Goal: Find contact information: Find contact information

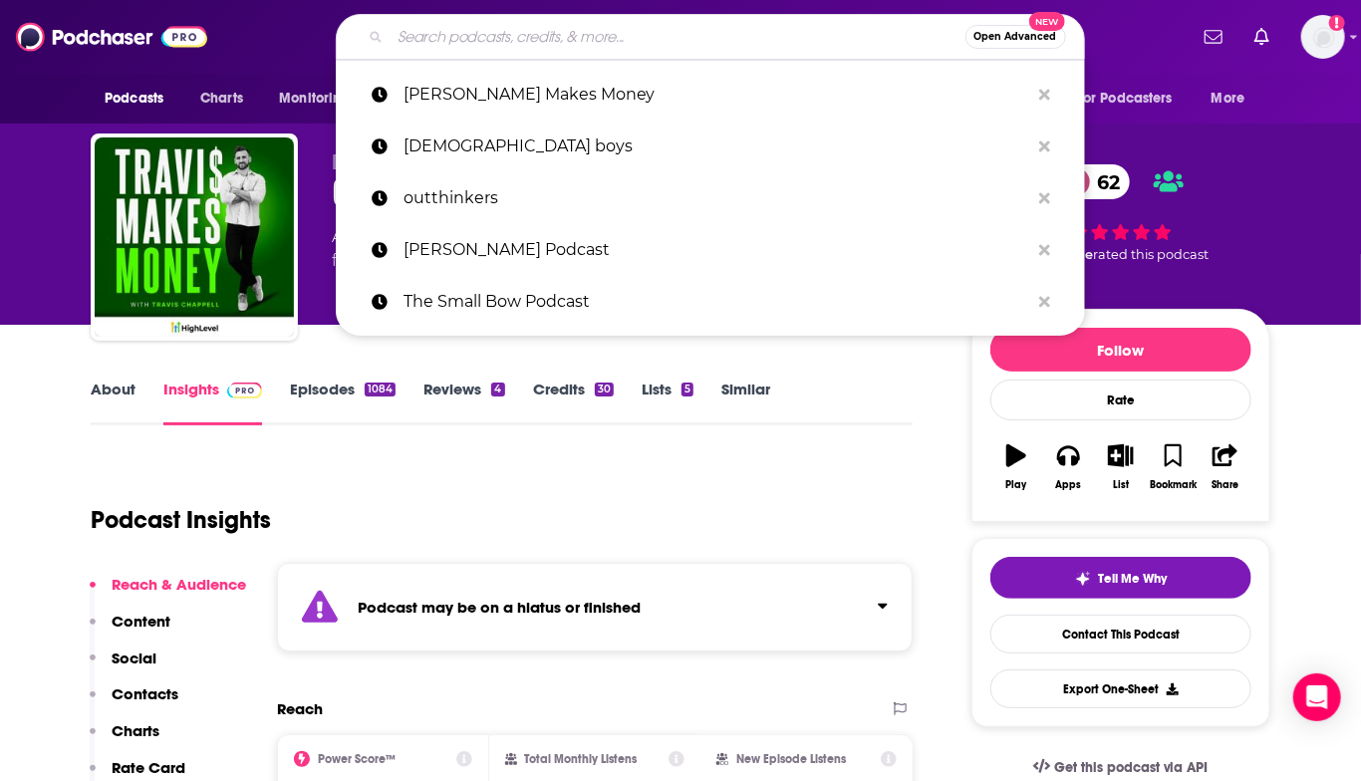
click at [482, 33] on input "Search podcasts, credits, & more..." at bounding box center [678, 37] width 575 height 32
paste input "12 Geniuses"
type input "12 Geniuses"
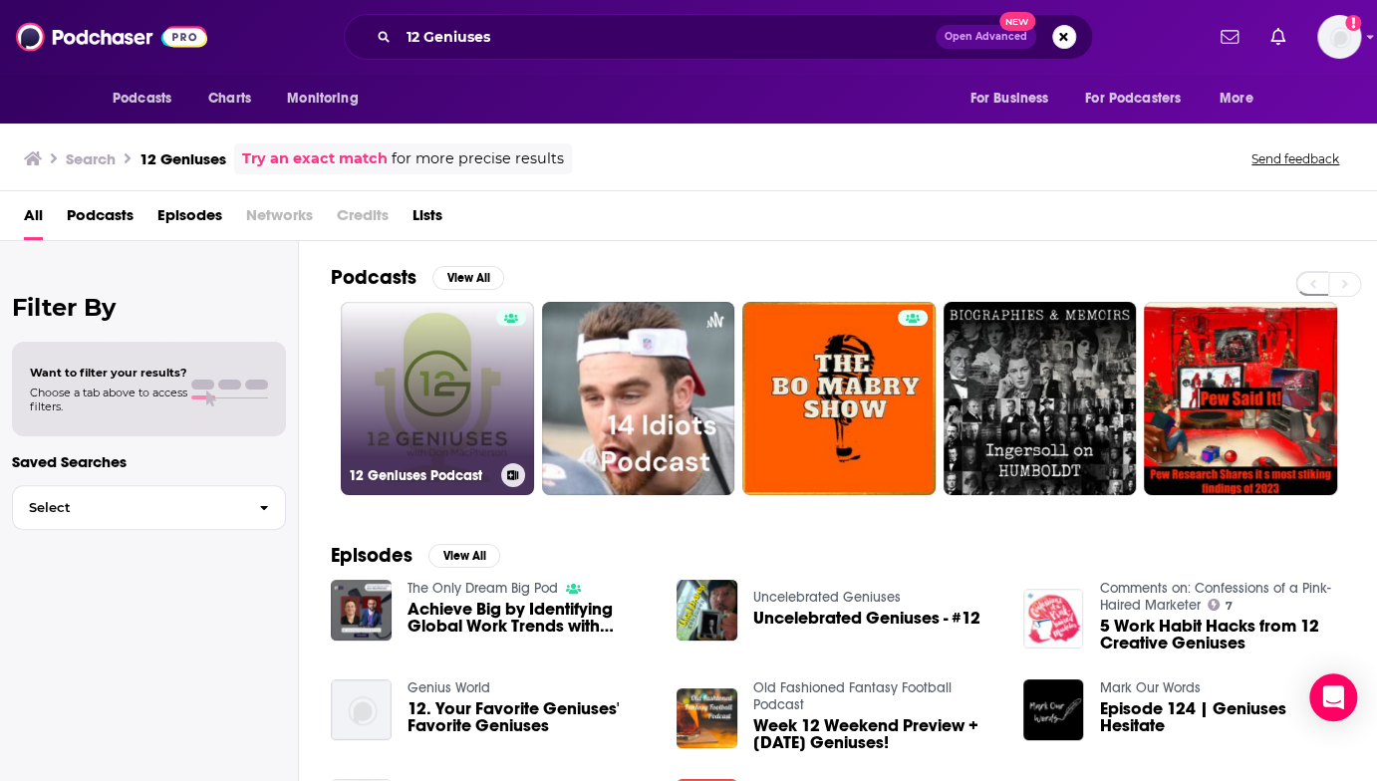
click at [447, 407] on link "12 Geniuses Podcast" at bounding box center [437, 398] width 193 height 193
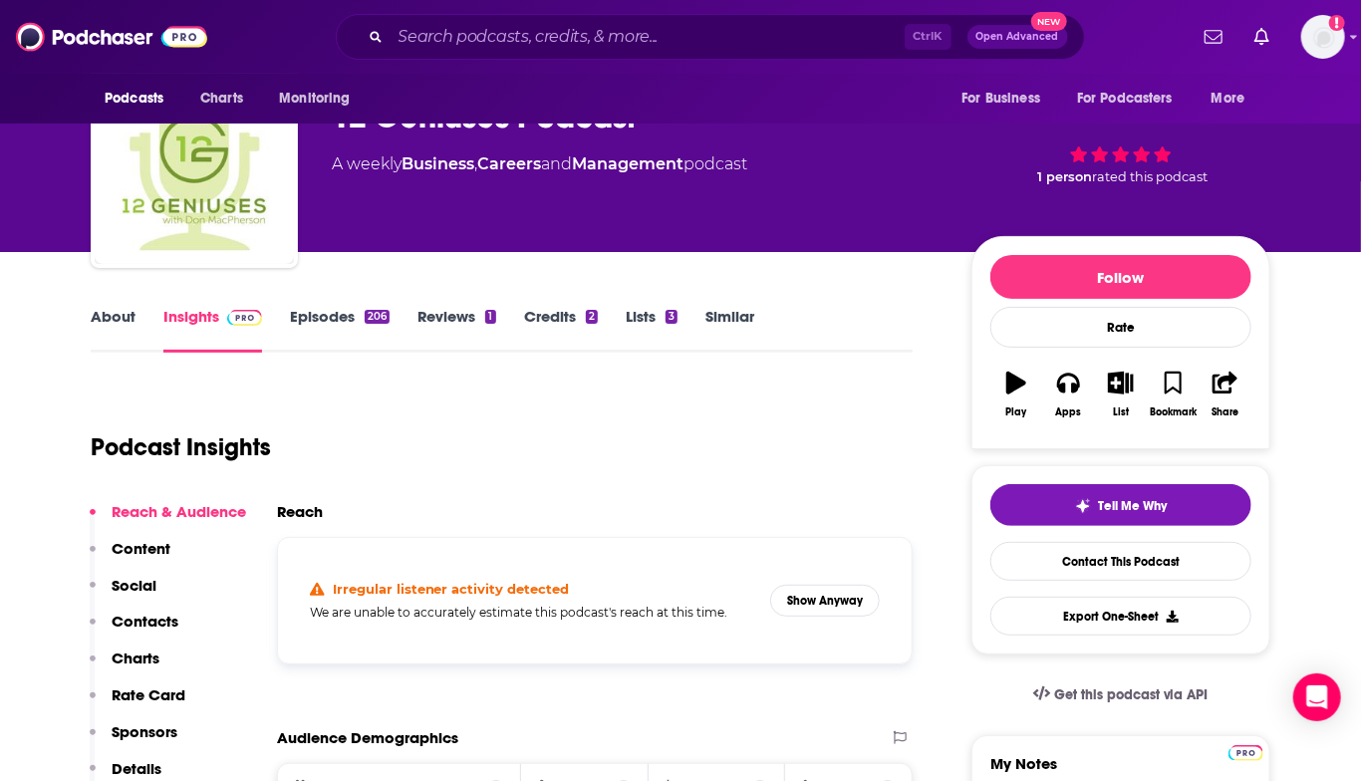
scroll to position [100, 0]
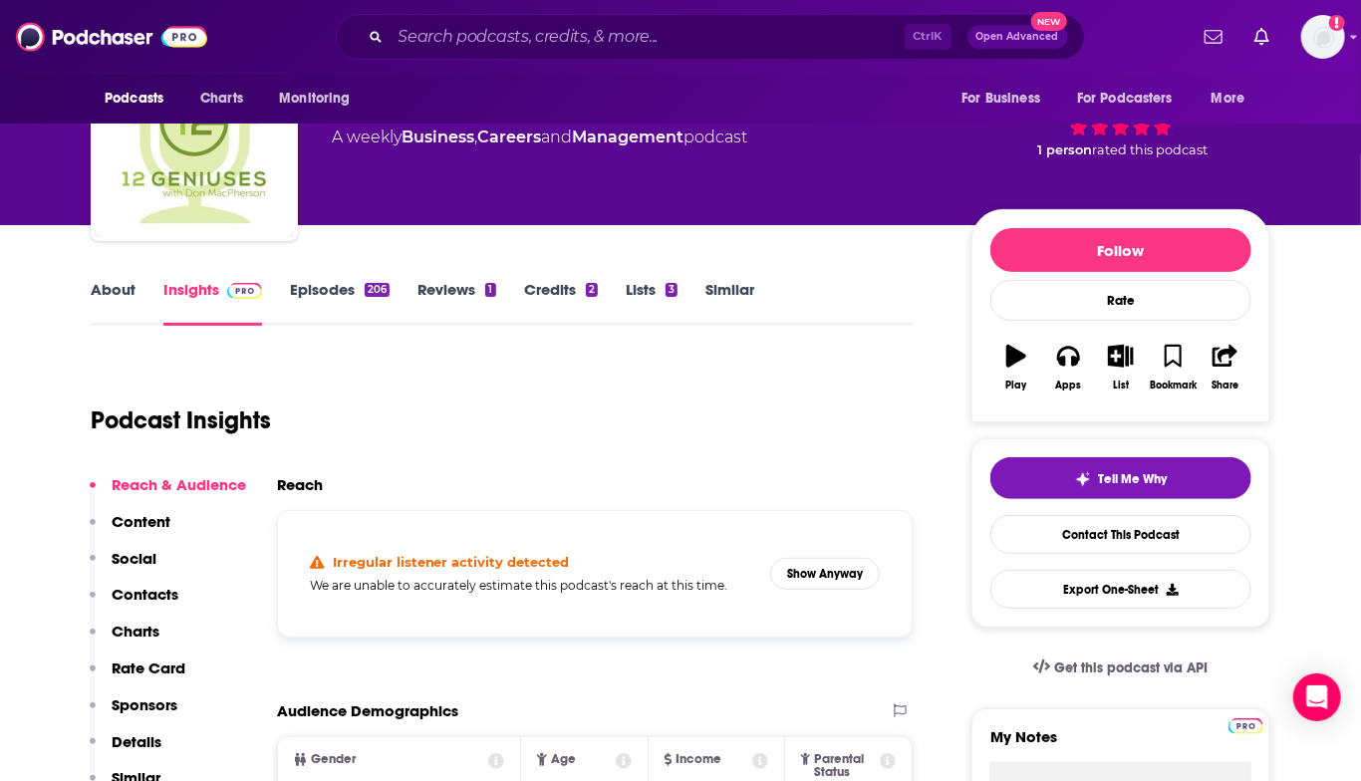
click at [116, 289] on link "About" at bounding box center [113, 303] width 45 height 46
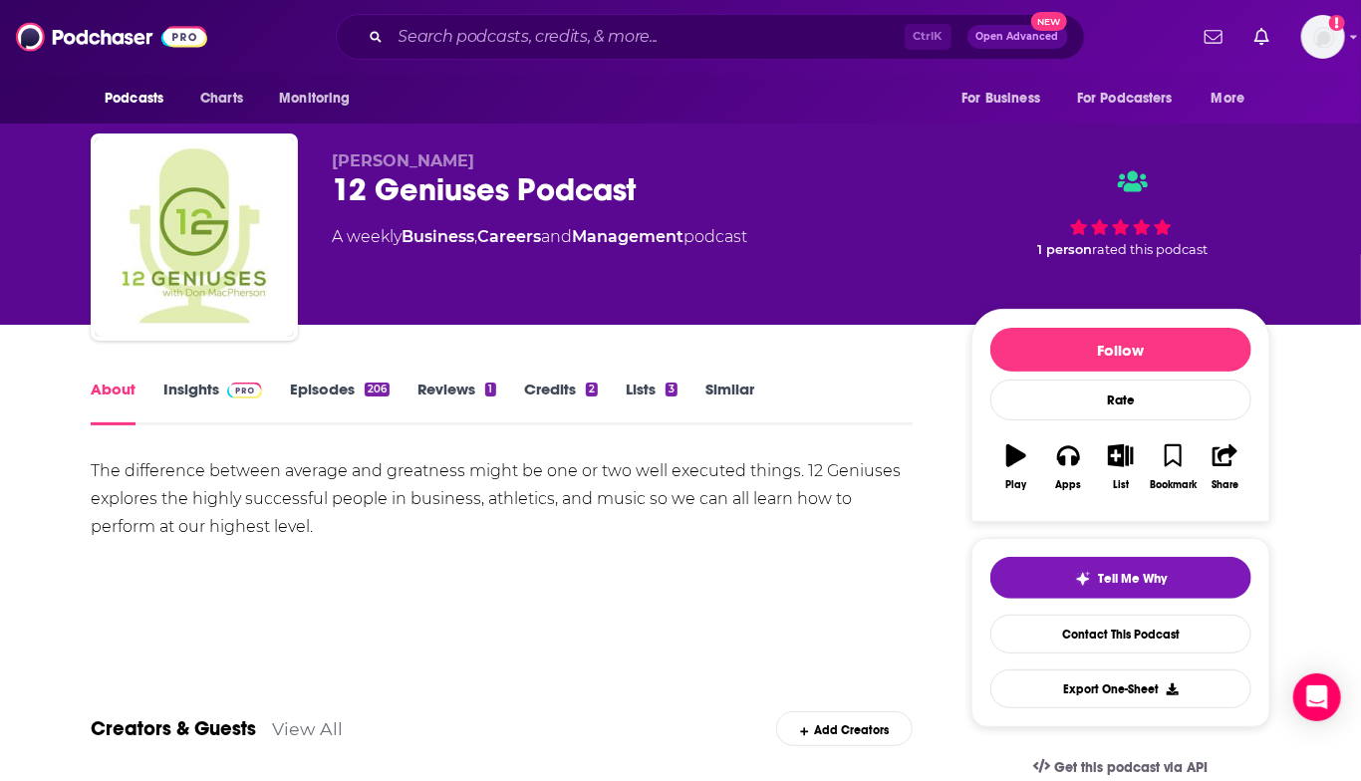
click at [129, 469] on div "The difference between average and greatness might be one or two well executed …" at bounding box center [502, 499] width 822 height 84
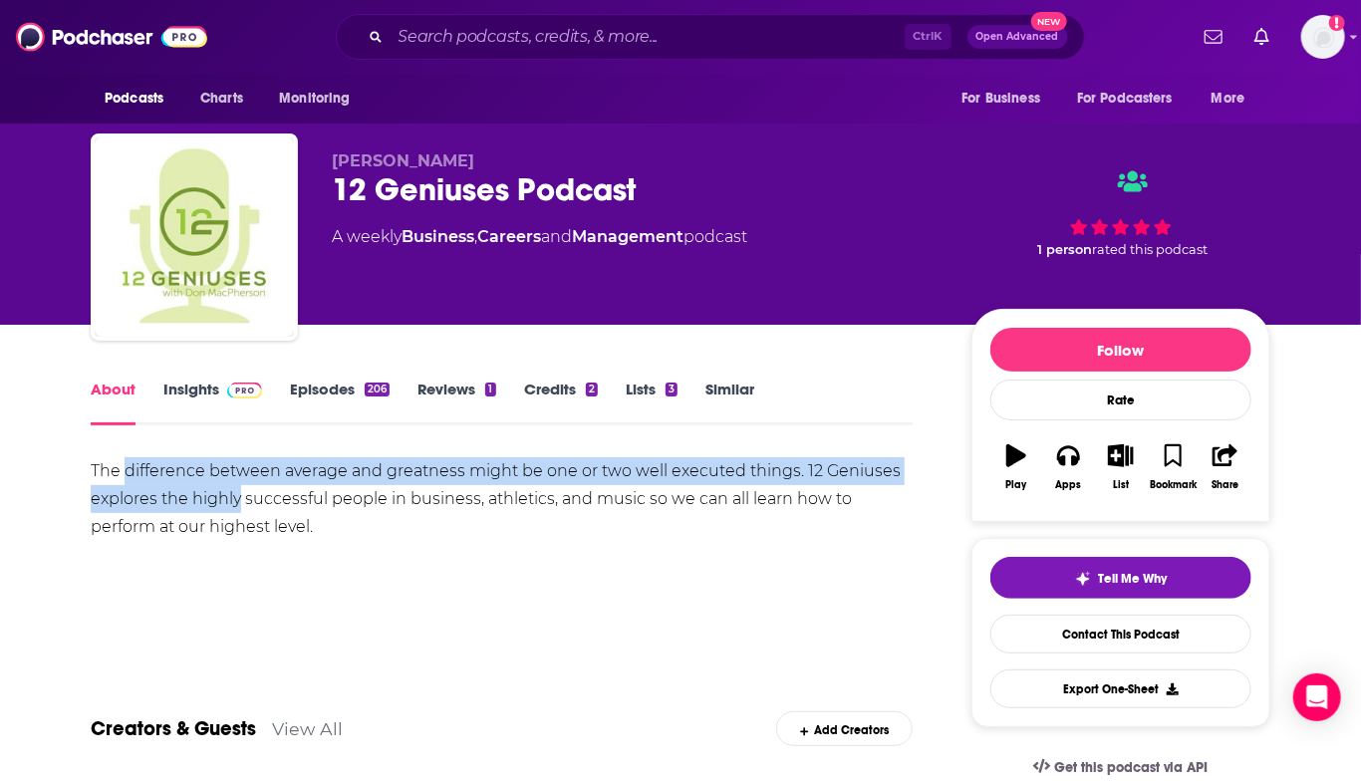
drag, startPoint x: 129, startPoint y: 469, endPoint x: 229, endPoint y: 509, distance: 108.3
click at [229, 509] on div "The difference between average and greatness might be one or two well executed …" at bounding box center [502, 499] width 822 height 84
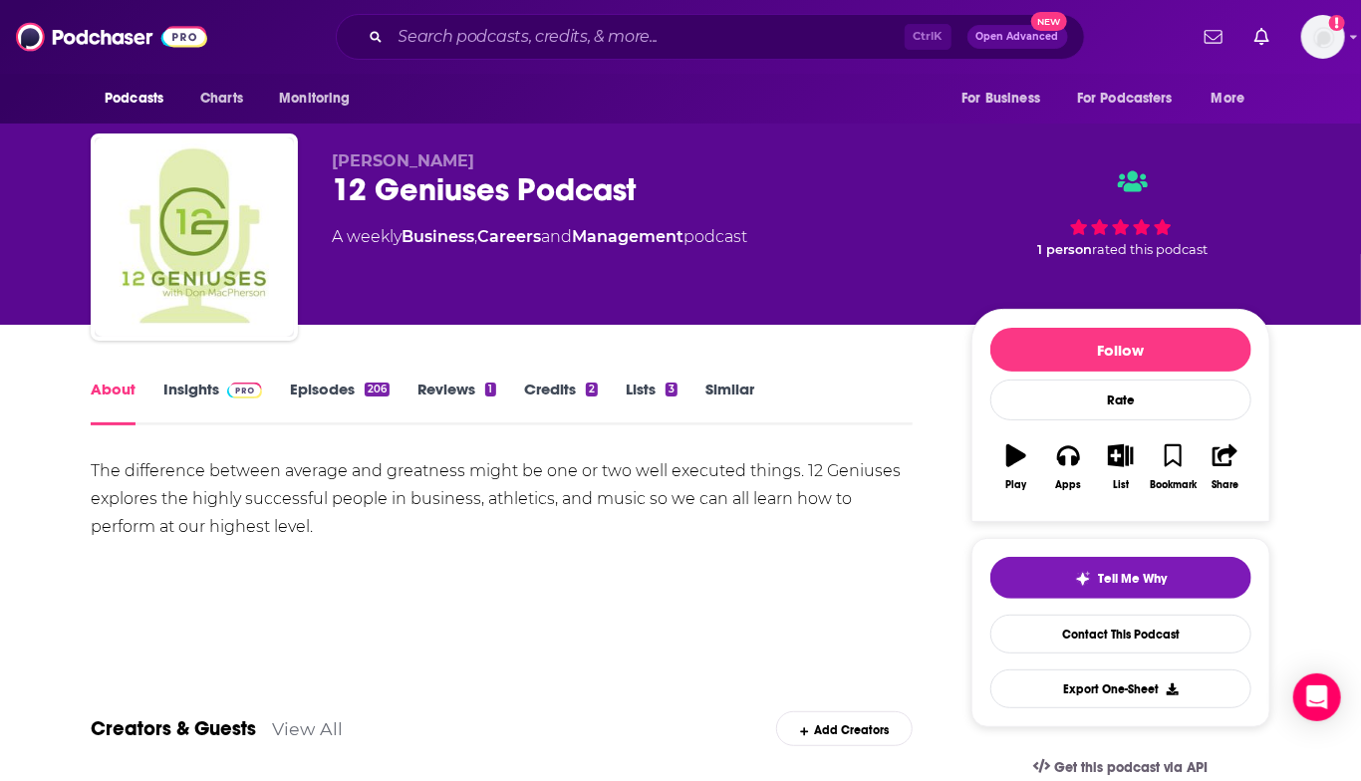
click at [93, 462] on div "The difference between average and greatness might be one or two well executed …" at bounding box center [502, 499] width 822 height 84
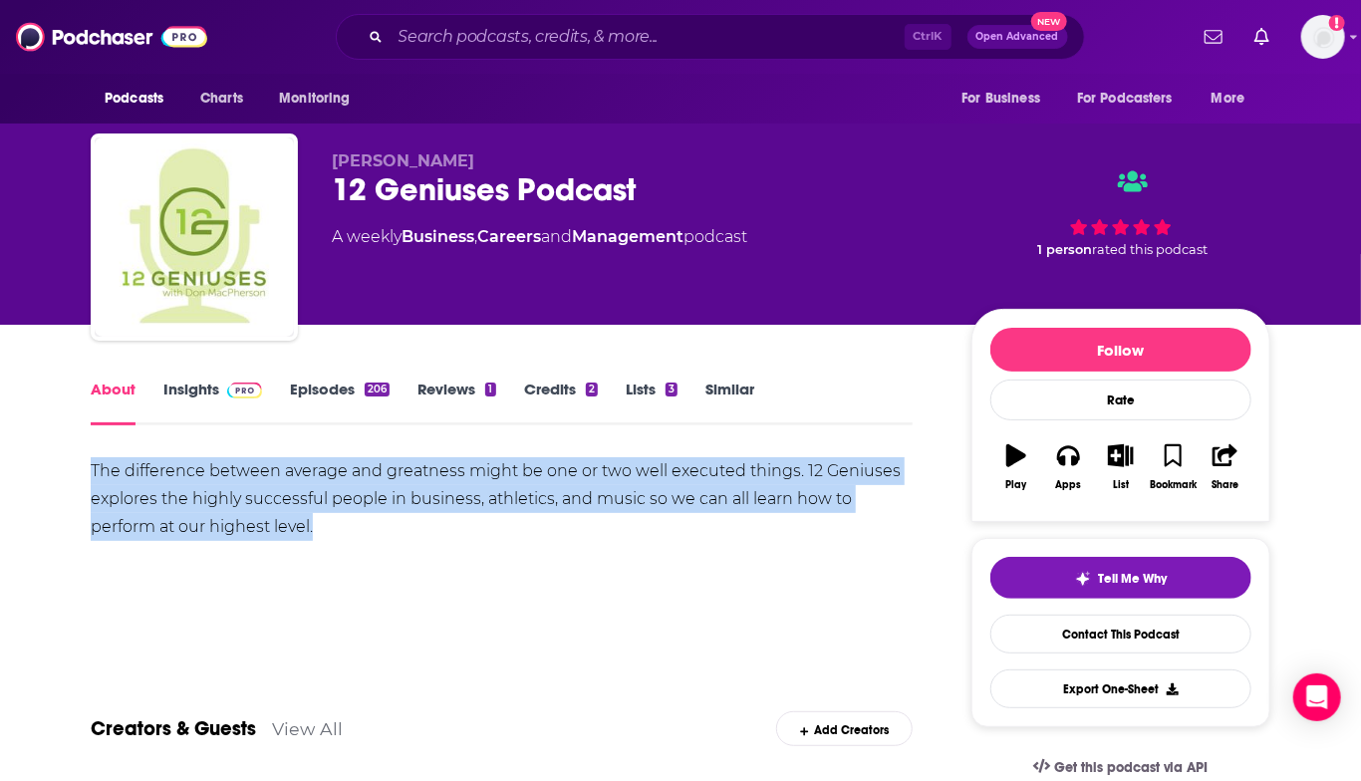
drag, startPoint x: 93, startPoint y: 462, endPoint x: 347, endPoint y: 540, distance: 265.8
click at [347, 540] on div "The difference between average and greatness might be one or two well executed …" at bounding box center [502, 499] width 822 height 84
copy div "The difference between average and greatness might be one or two well executed …"
click at [584, 585] on div "The difference between average and greatness might be one or two well executed …" at bounding box center [502, 527] width 822 height 140
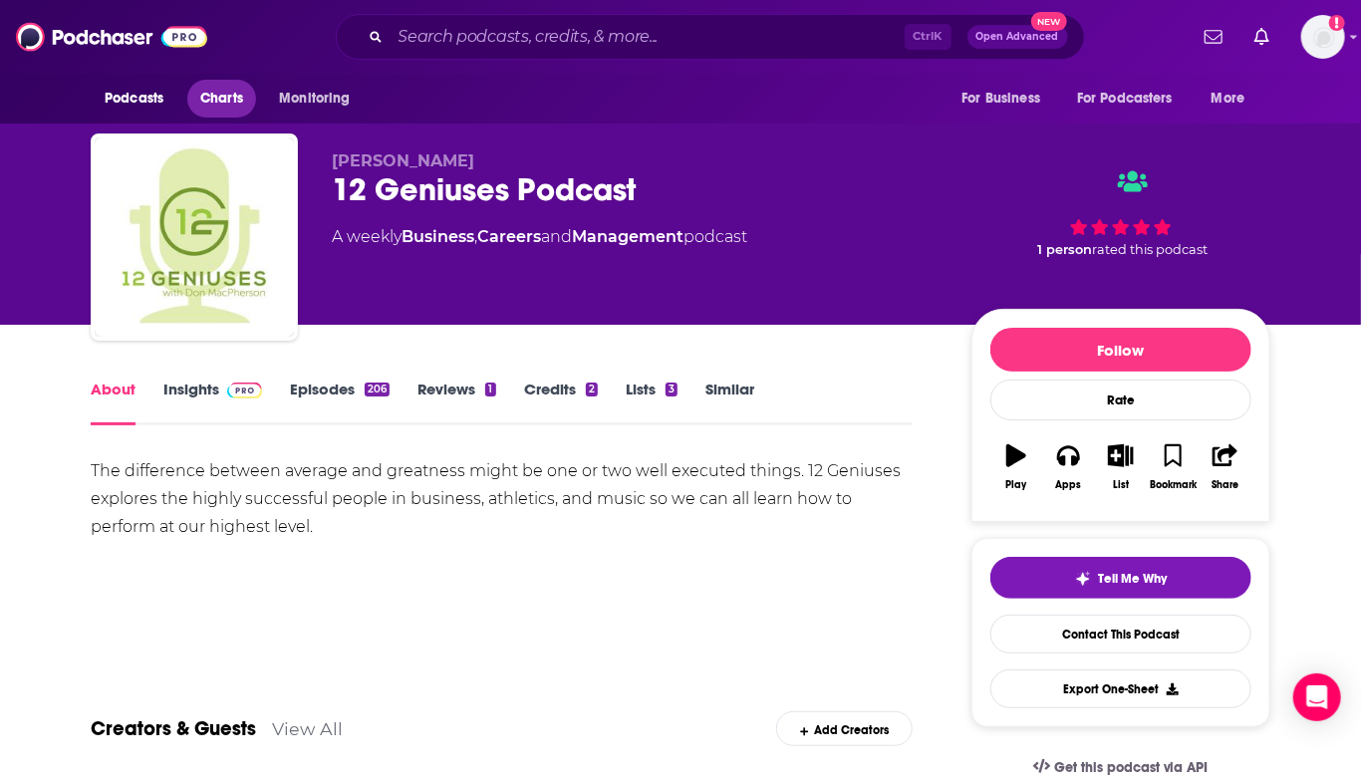
click at [243, 99] on span "Charts" at bounding box center [221, 99] width 43 height 28
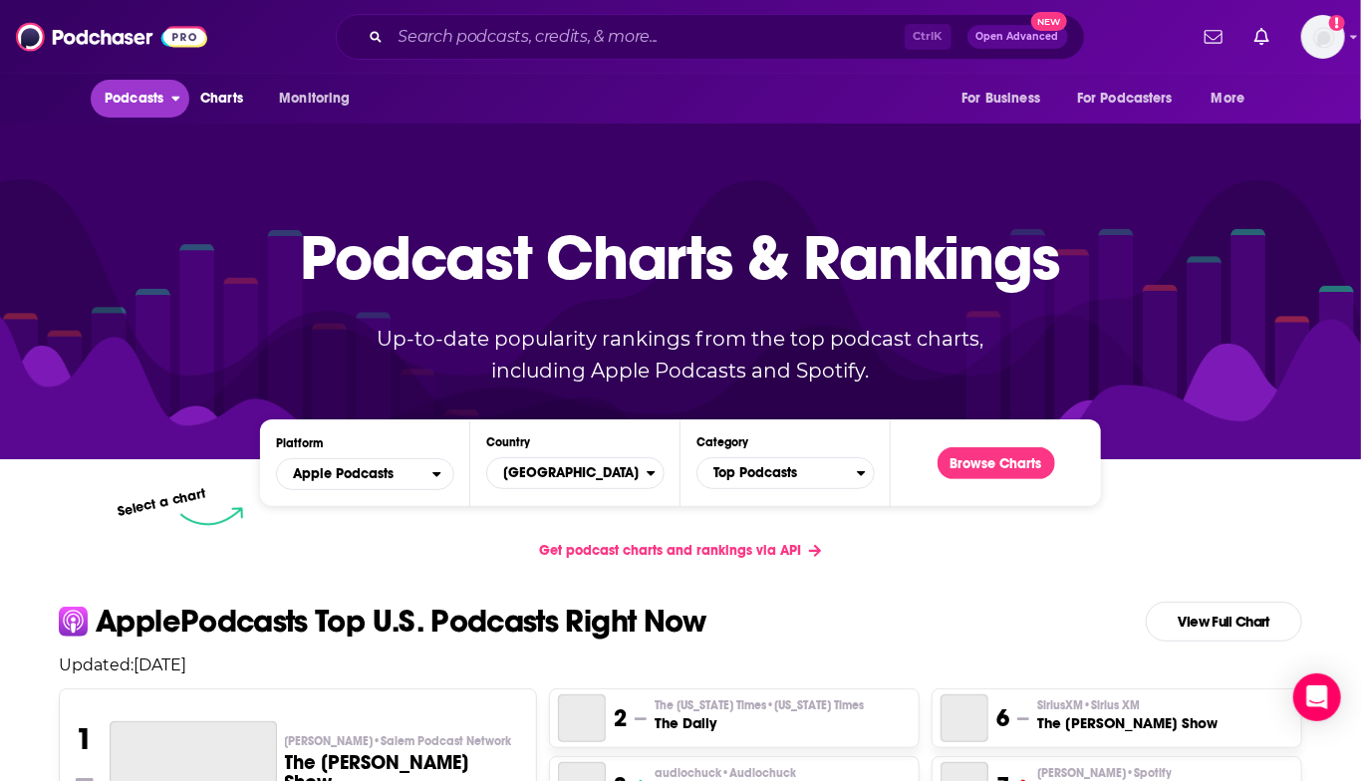
click at [120, 96] on span "Podcasts" at bounding box center [134, 99] width 59 height 28
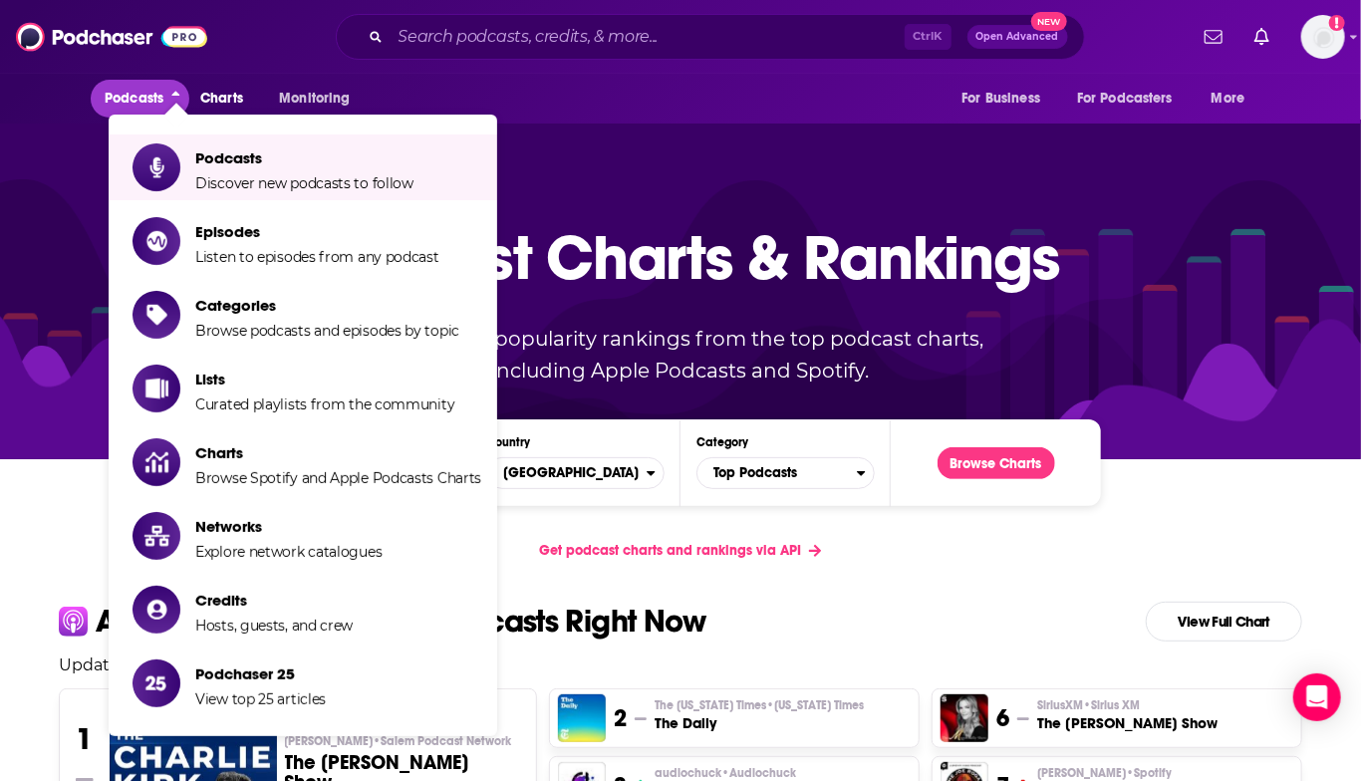
click at [760, 437] on div "Podcast Charts & Rankings Up-to-date popularity rankings from the top podcast c…" at bounding box center [681, 289] width 856 height 321
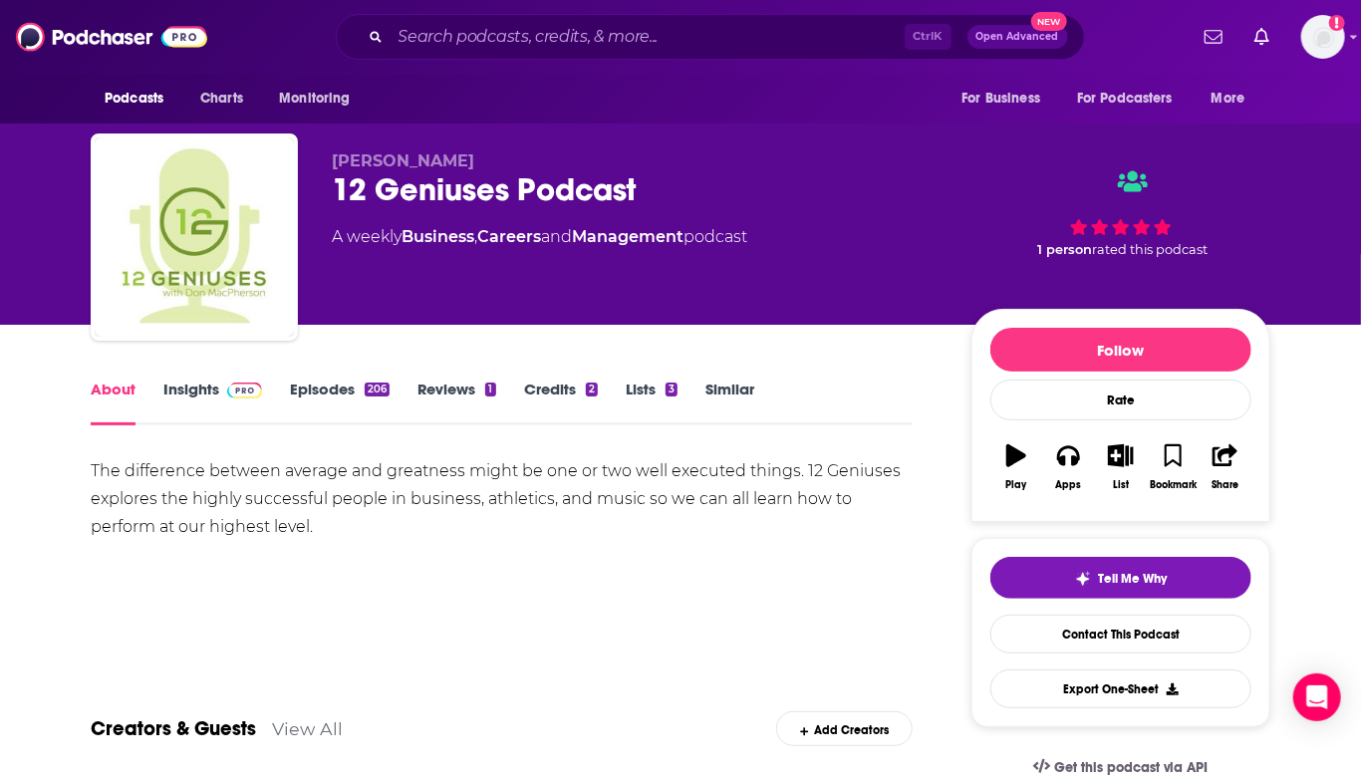
click at [196, 387] on link "Insights" at bounding box center [212, 403] width 99 height 46
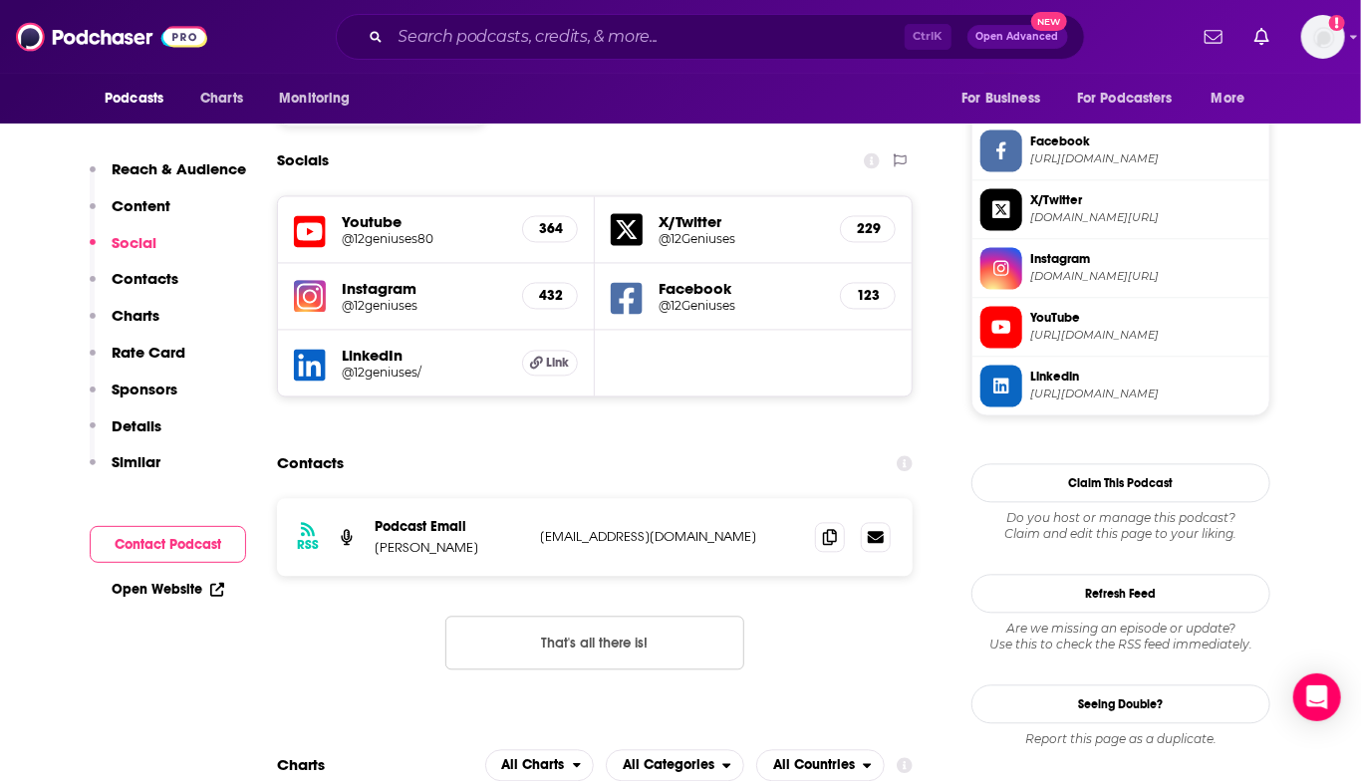
scroll to position [1794, 0]
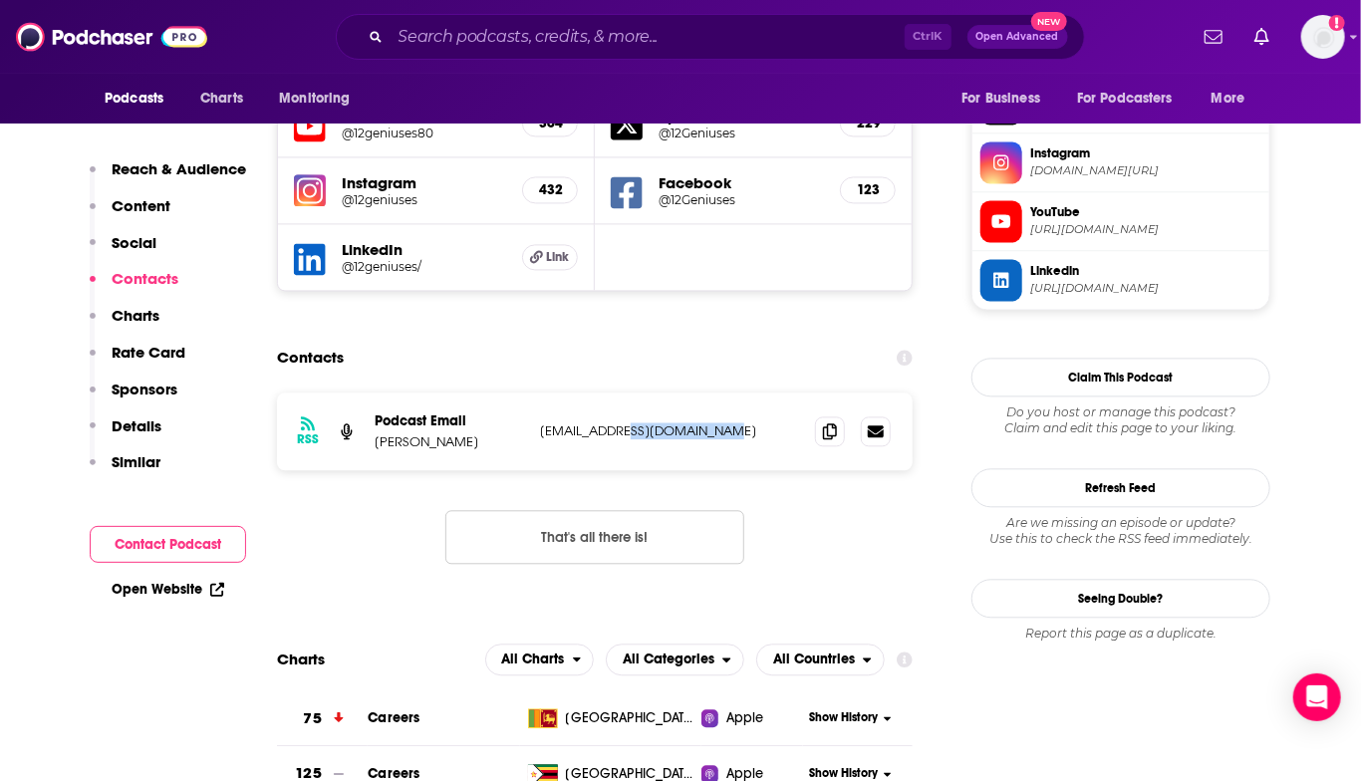
drag, startPoint x: 751, startPoint y: 332, endPoint x: 640, endPoint y: 338, distance: 111.8
click at [640, 423] on p "[EMAIL_ADDRESS][DOMAIN_NAME]" at bounding box center [669, 431] width 259 height 17
copy p "[DOMAIN_NAME]"
